Goal: Information Seeking & Learning: Learn about a topic

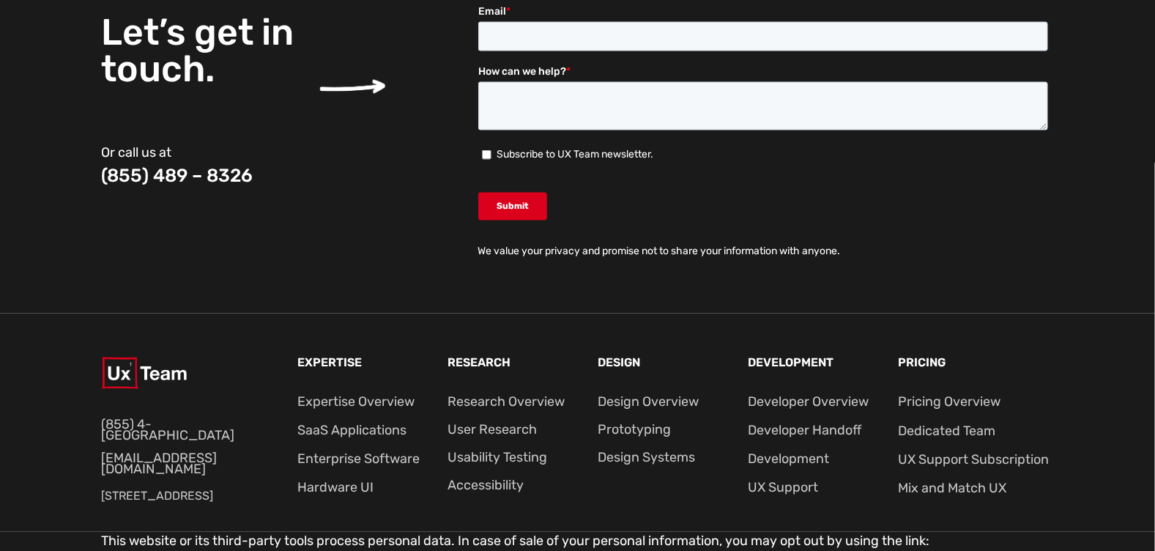
scroll to position [5585, 0]
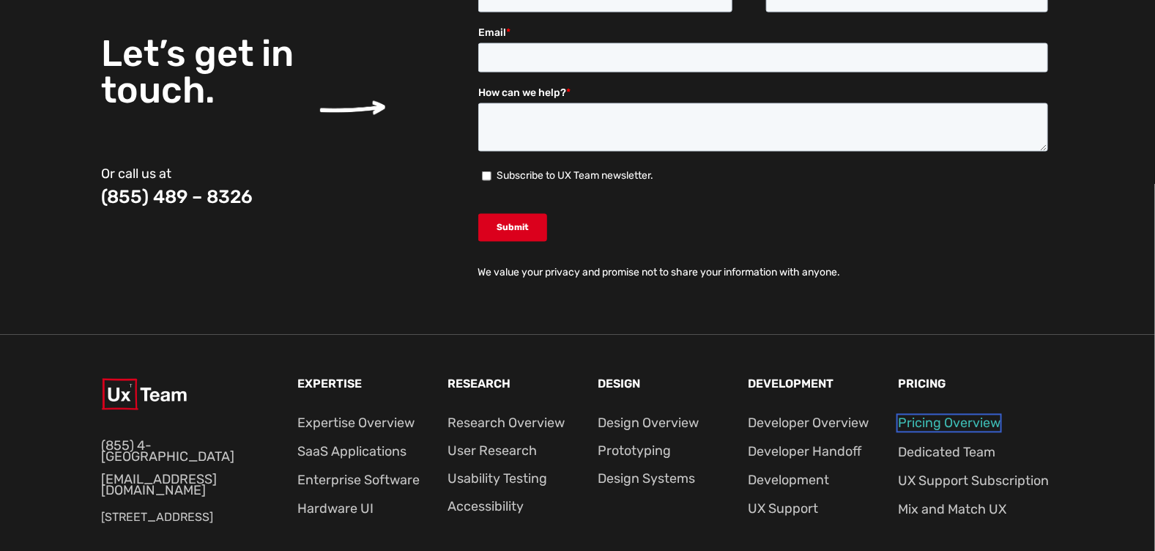
click at [972, 415] on link "Pricing Overview" at bounding box center [949, 423] width 103 height 16
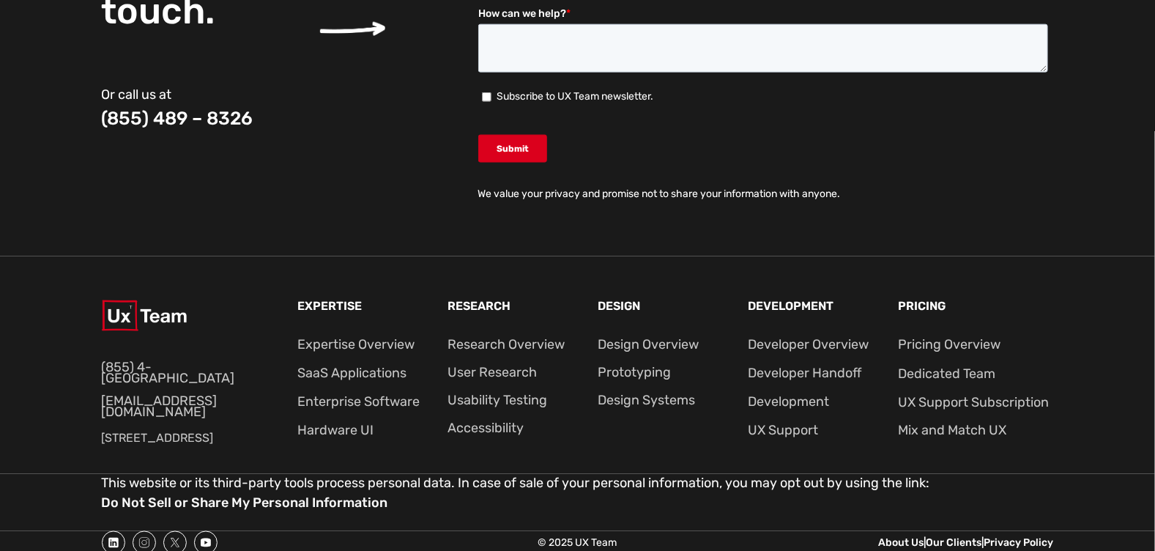
scroll to position [3050, 0]
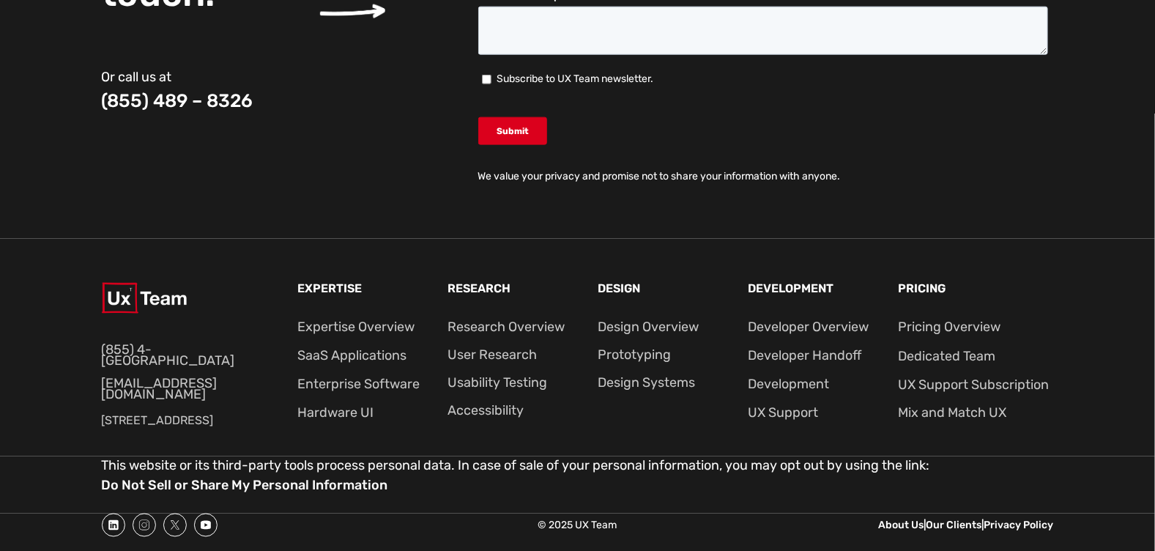
click at [935, 363] on div "Pricing Pricing Overview Dedicated Team UX Support Subscription Mix and Match UX" at bounding box center [975, 362] width 155 height 159
click at [934, 357] on link "Dedicated Team" at bounding box center [946, 356] width 97 height 16
